Goal: Use online tool/utility: Utilize a website feature to perform a specific function

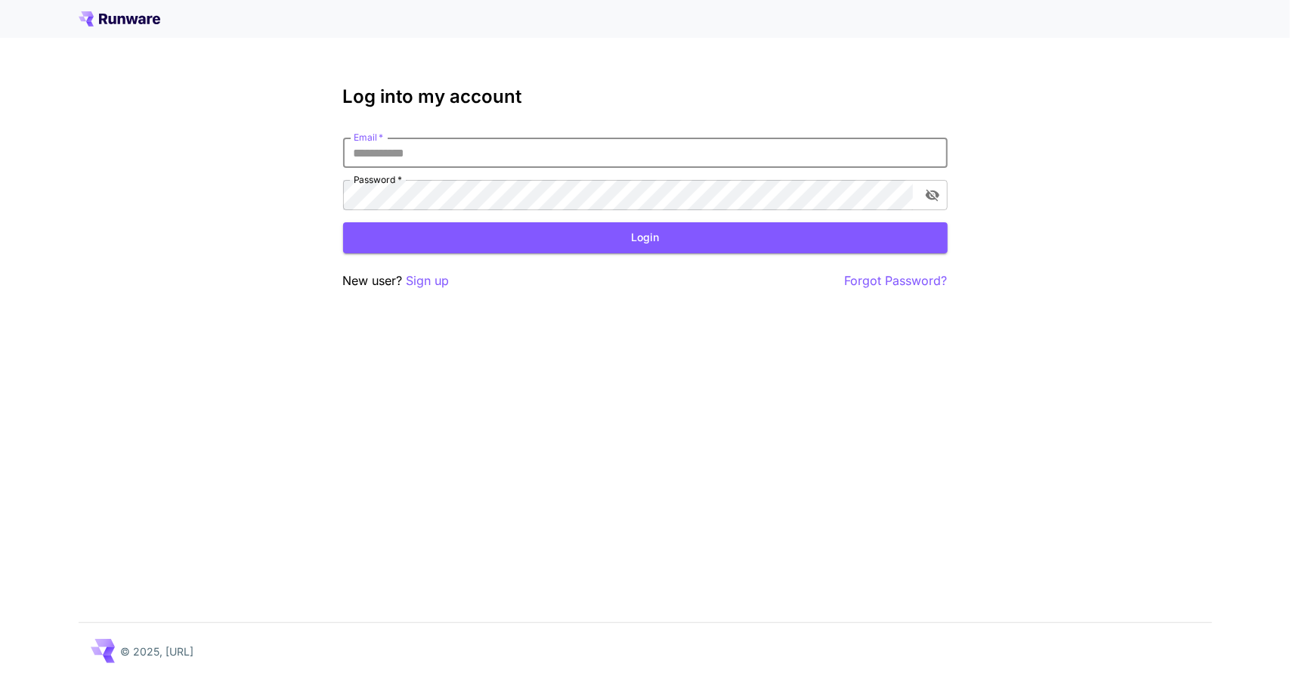
type input "**********"
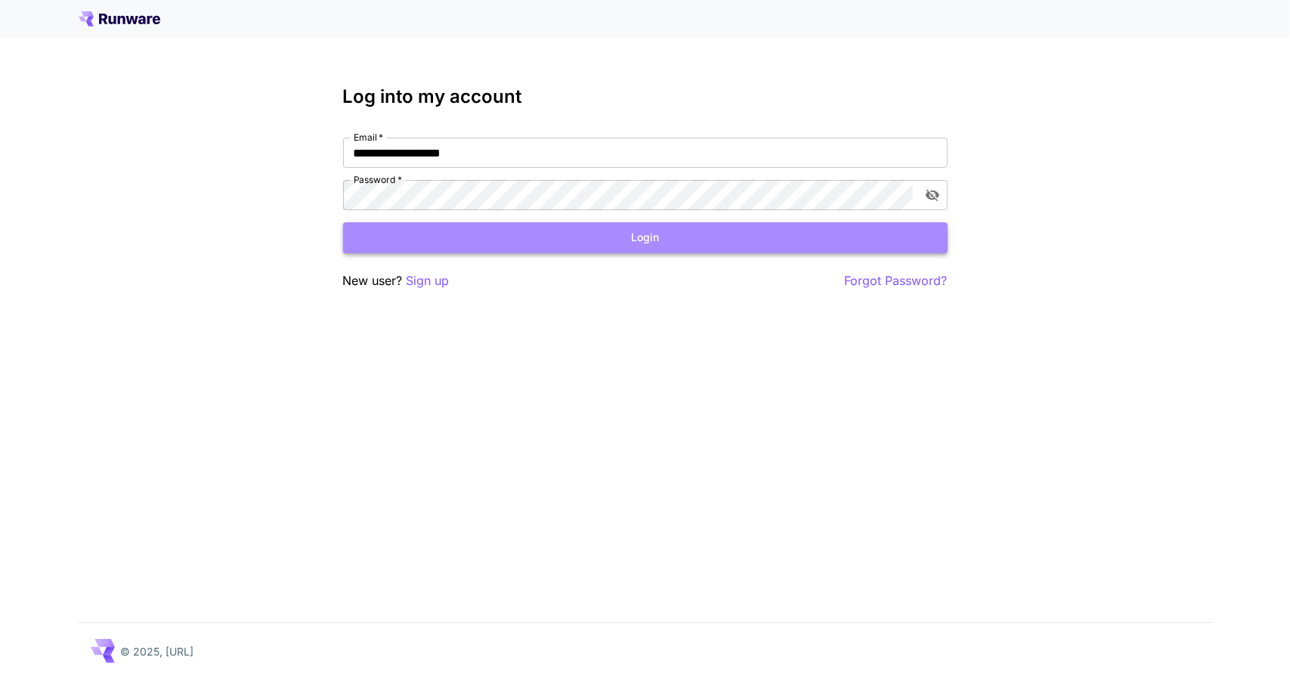
click at [434, 245] on button "Login" at bounding box center [645, 237] width 605 height 31
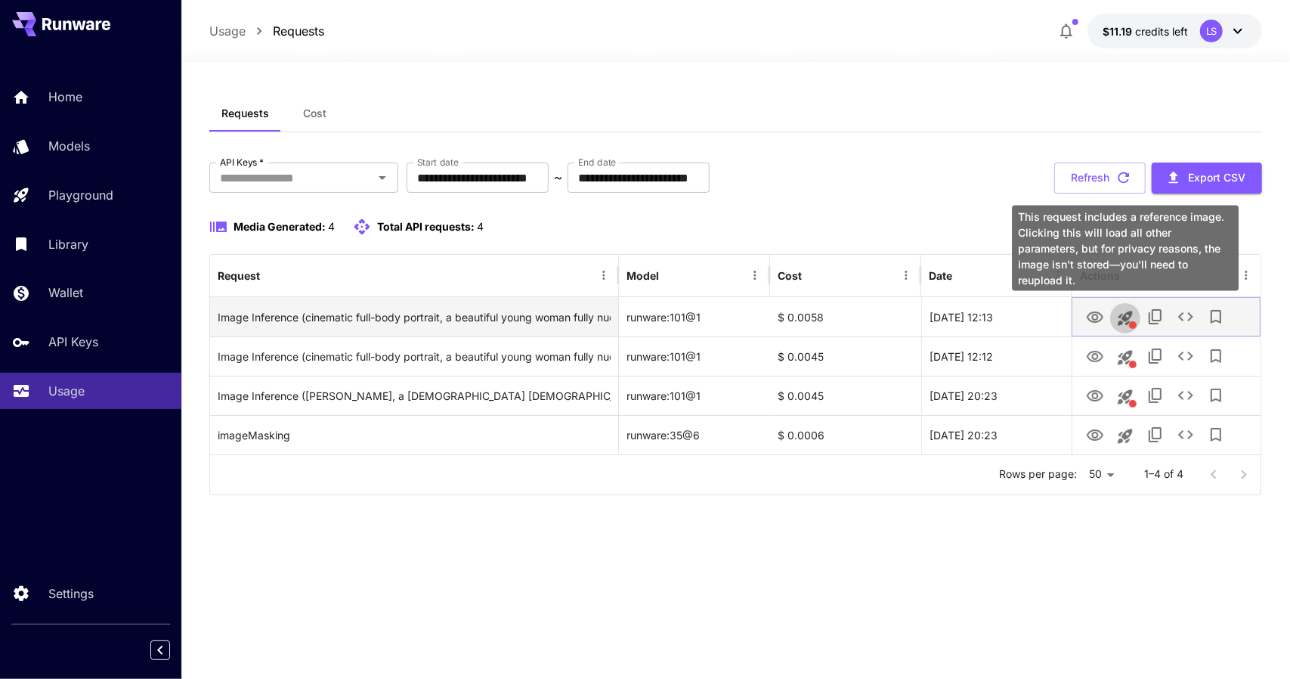
click at [1125, 313] on icon "This request includes a reference image. Clicking this will load all other para…" at bounding box center [1125, 318] width 14 height 14
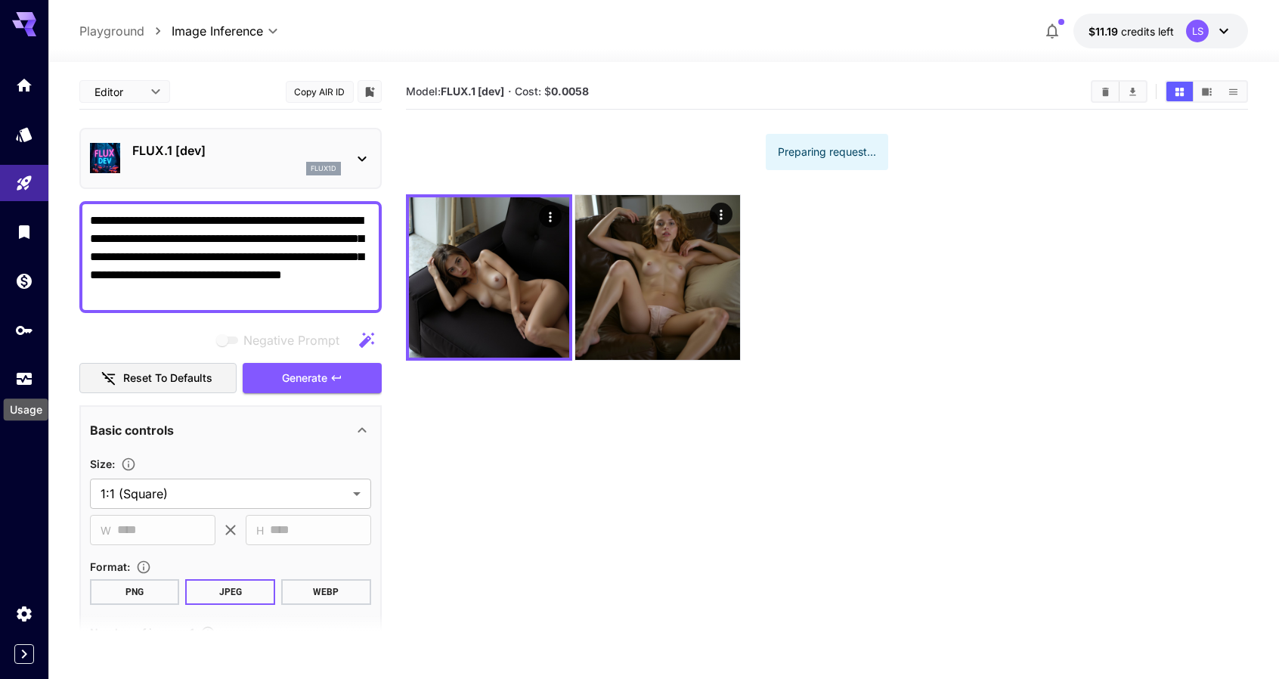
click at [28, 370] on icon "Usage" at bounding box center [24, 379] width 18 height 18
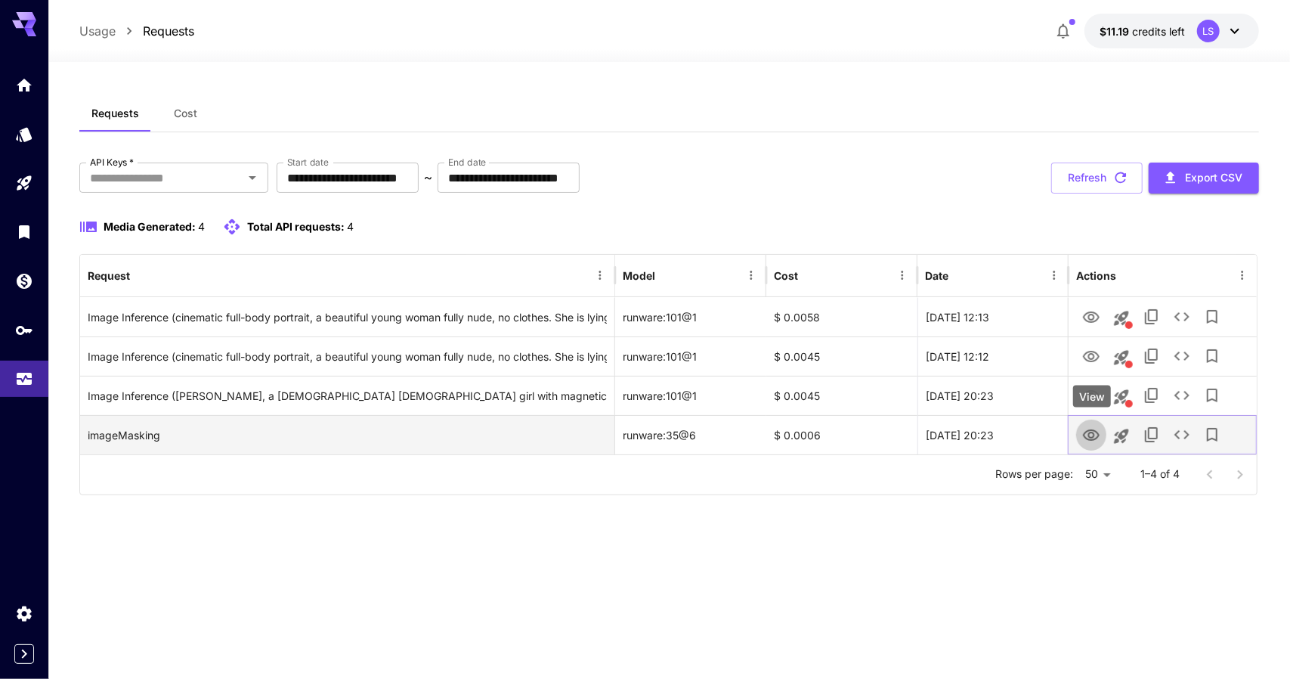
click at [1101, 436] on icon "View" at bounding box center [1091, 435] width 18 height 18
click at [1117, 424] on button "Launch in playground" at bounding box center [1122, 436] width 30 height 30
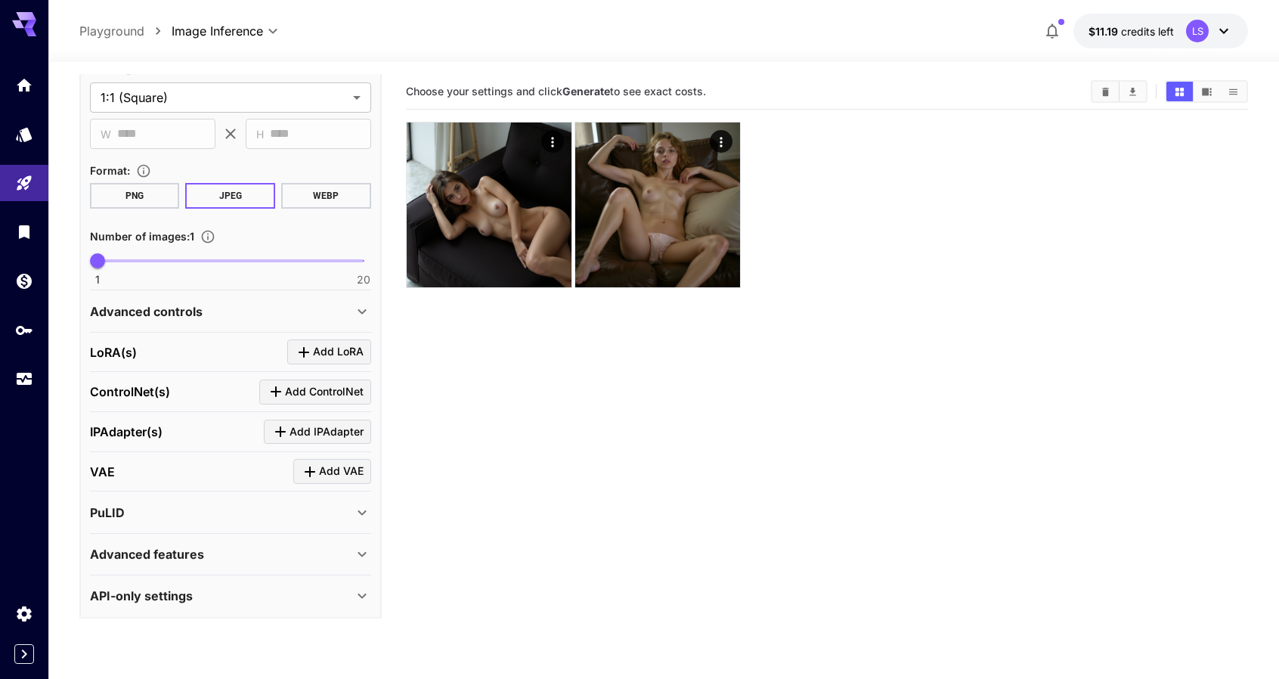
click at [122, 26] on p "Playground" at bounding box center [111, 31] width 65 height 18
click at [10, 370] on link at bounding box center [24, 379] width 48 height 37
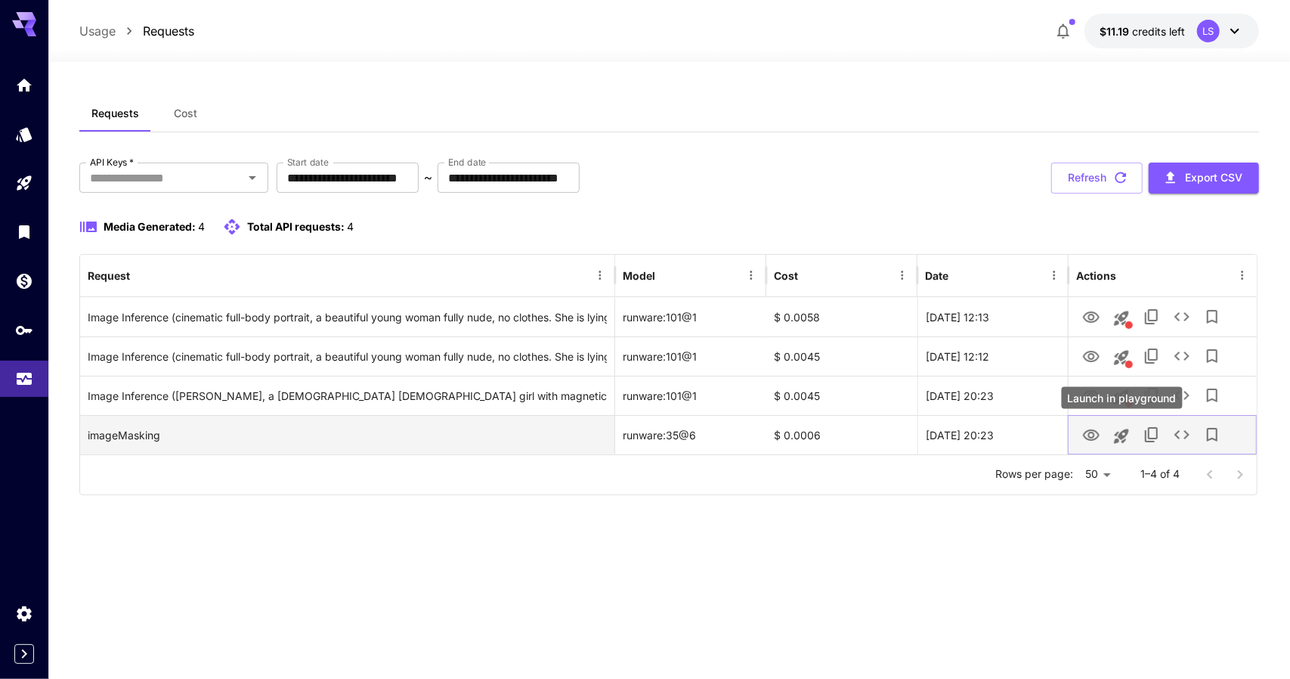
click at [1125, 441] on icon "Launch in playground" at bounding box center [1122, 436] width 18 height 18
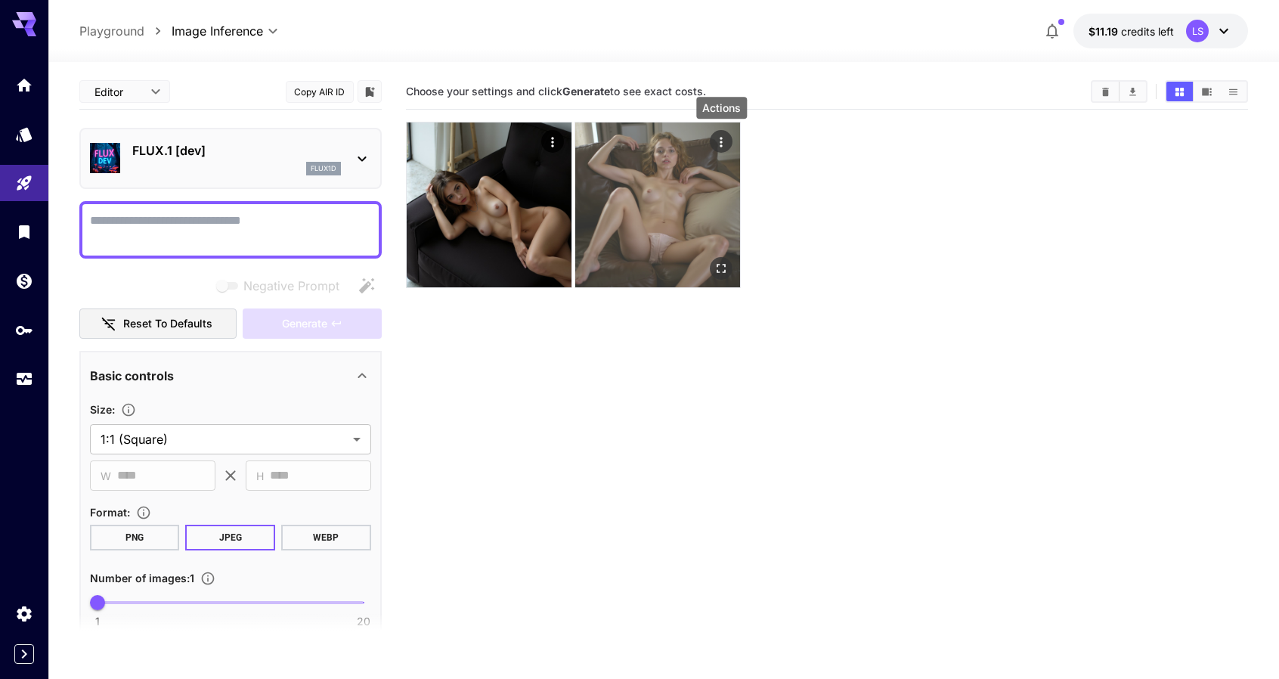
click at [726, 136] on icon "Actions" at bounding box center [721, 142] width 15 height 15
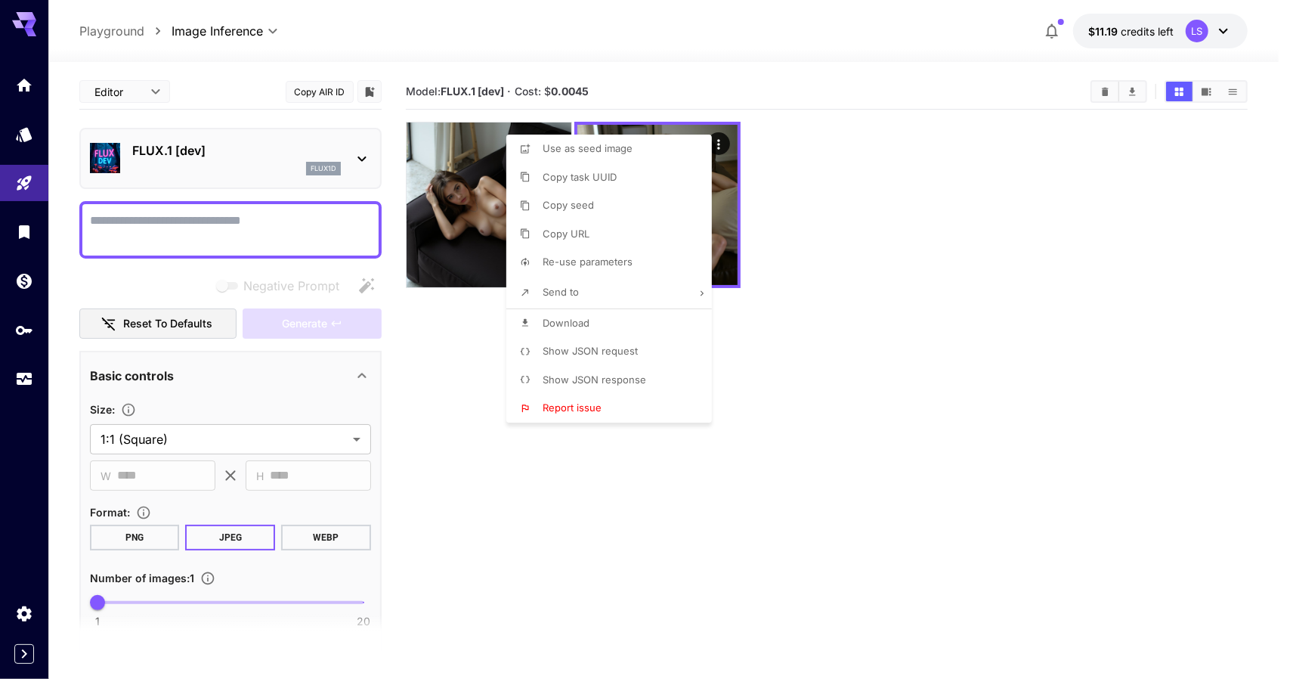
click at [460, 377] on div at bounding box center [645, 339] width 1290 height 679
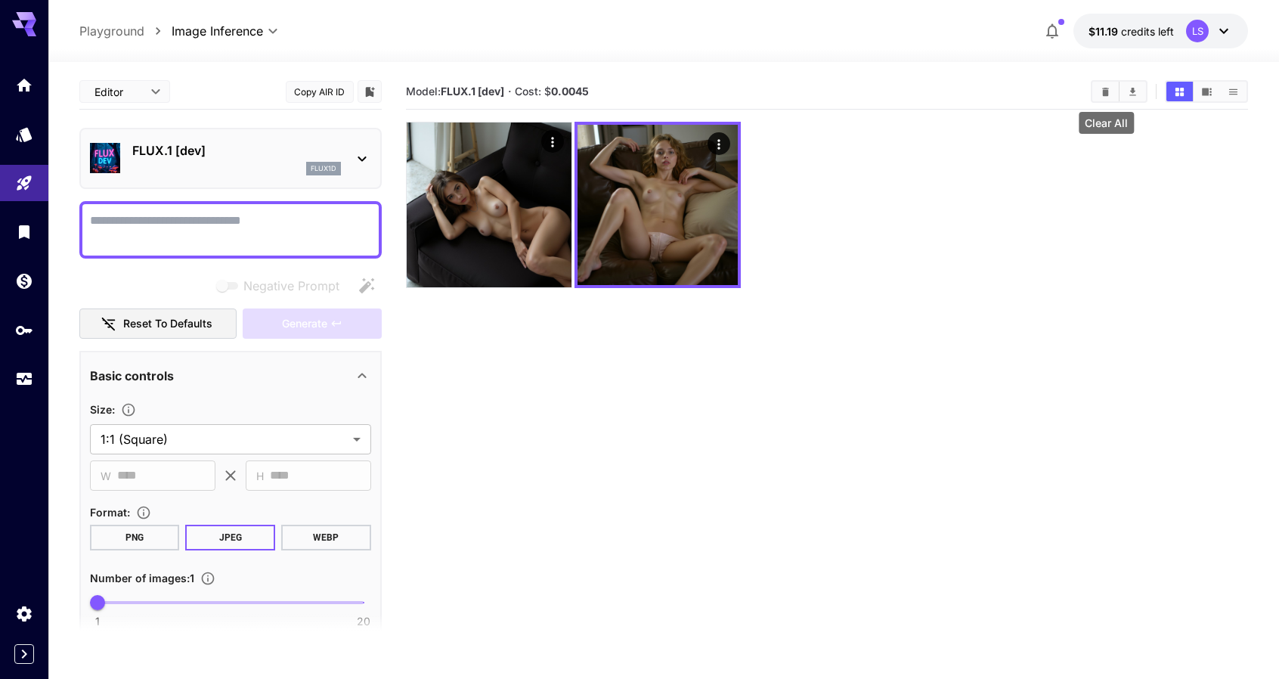
click at [1112, 86] on button "Clear All" at bounding box center [1105, 92] width 26 height 20
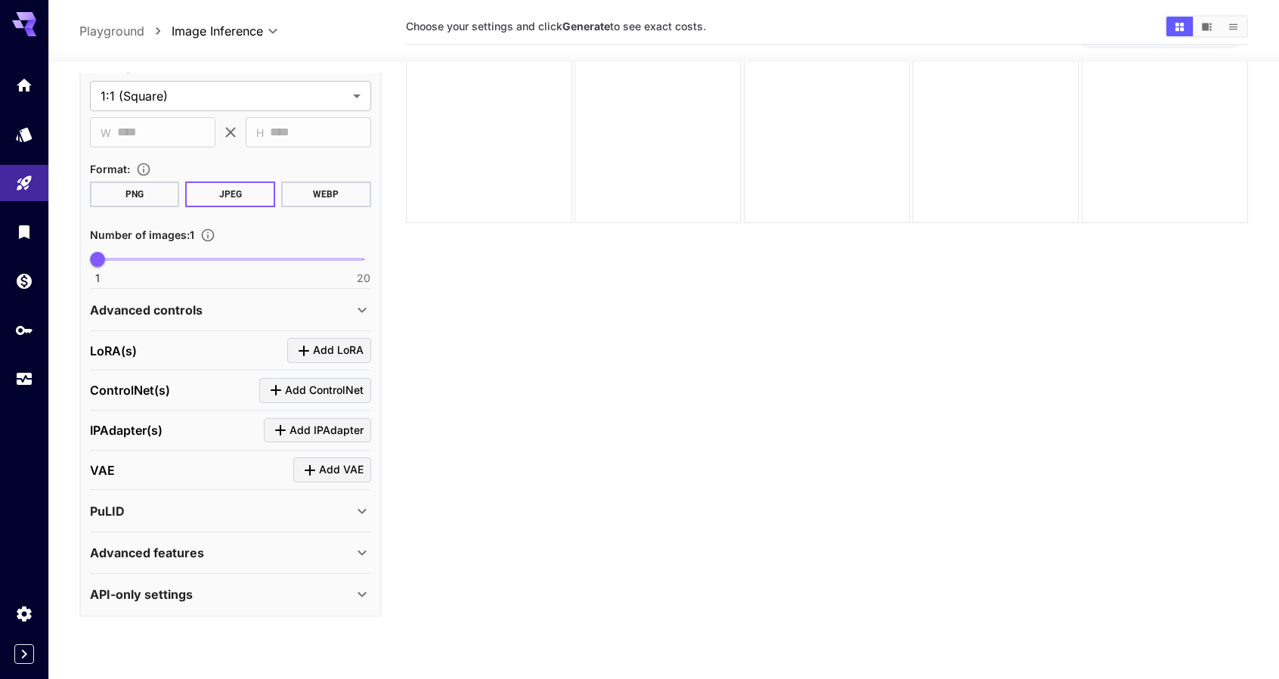
scroll to position [67, 0]
click at [354, 314] on icon at bounding box center [362, 310] width 18 height 18
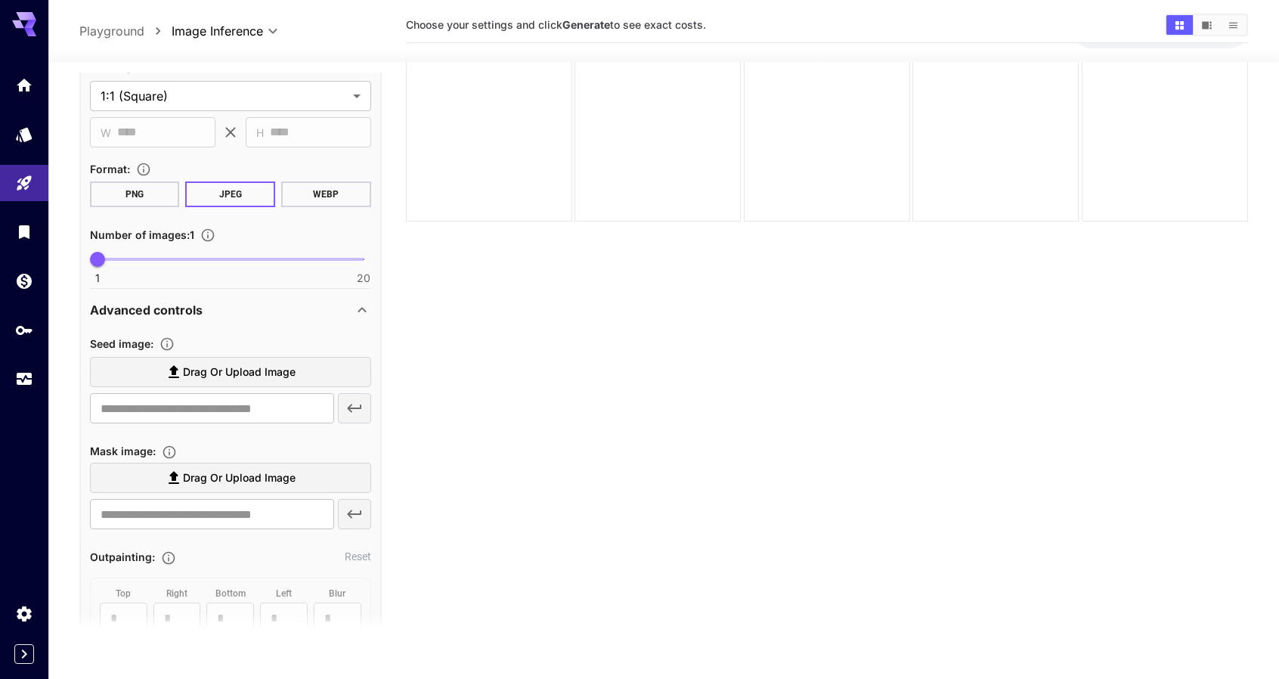
click at [354, 314] on icon at bounding box center [362, 310] width 18 height 18
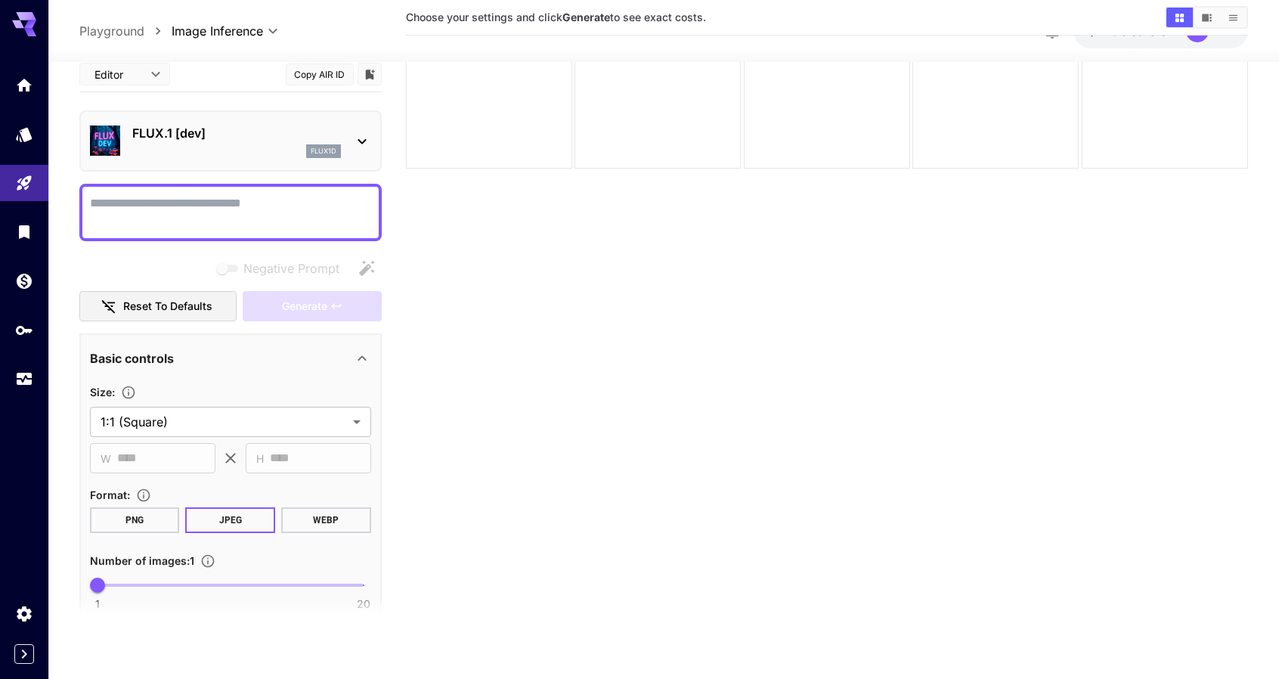
scroll to position [0, 0]
